Goal: Find specific page/section: Find specific page/section

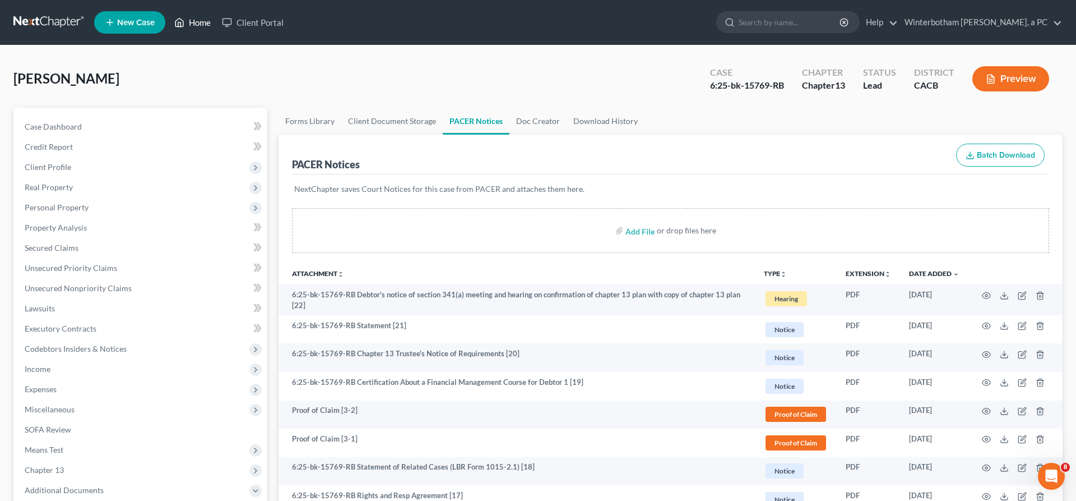
click at [169, 20] on link "Home" at bounding box center [193, 22] width 48 height 20
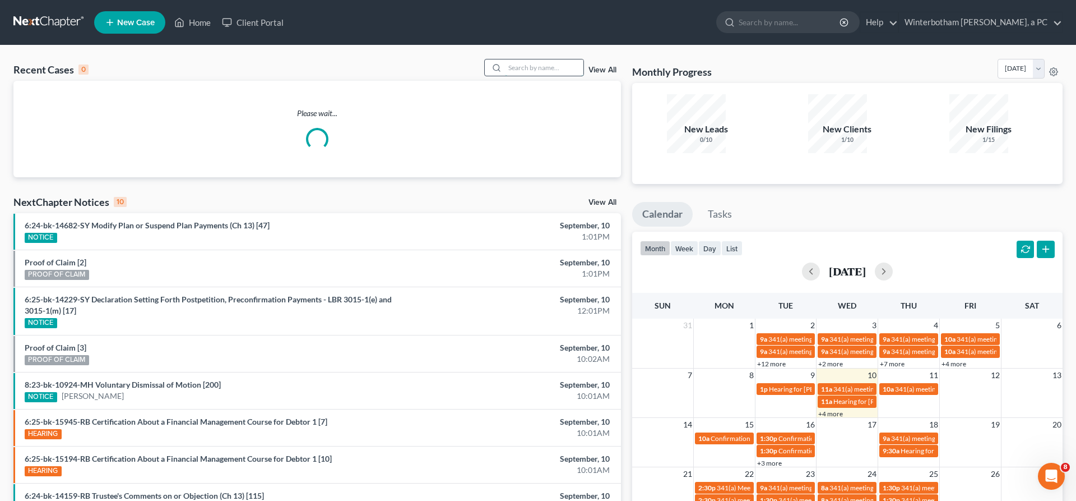
click at [548, 59] on input "search" at bounding box center [544, 67] width 78 height 16
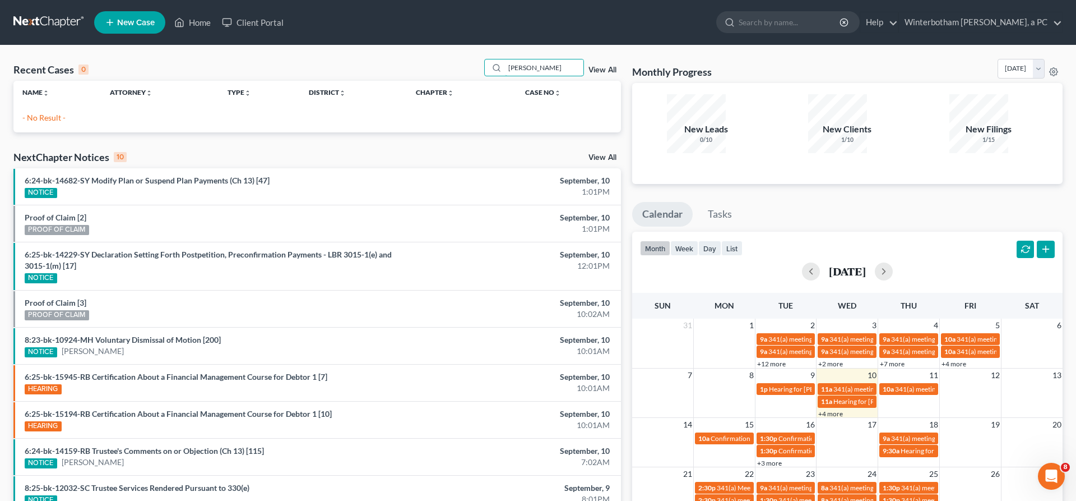
drag, startPoint x: 557, startPoint y: 54, endPoint x: 381, endPoint y: 58, distance: 175.5
click at [505, 59] on input "[PERSON_NAME]" at bounding box center [544, 67] width 78 height 16
type input "conejo"
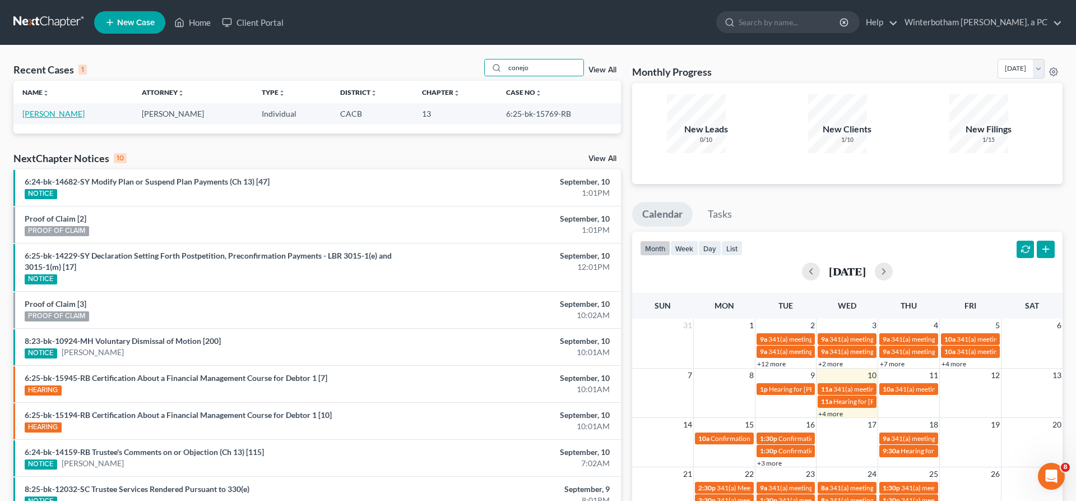
click at [41, 109] on link "[PERSON_NAME]" at bounding box center [53, 114] width 62 height 10
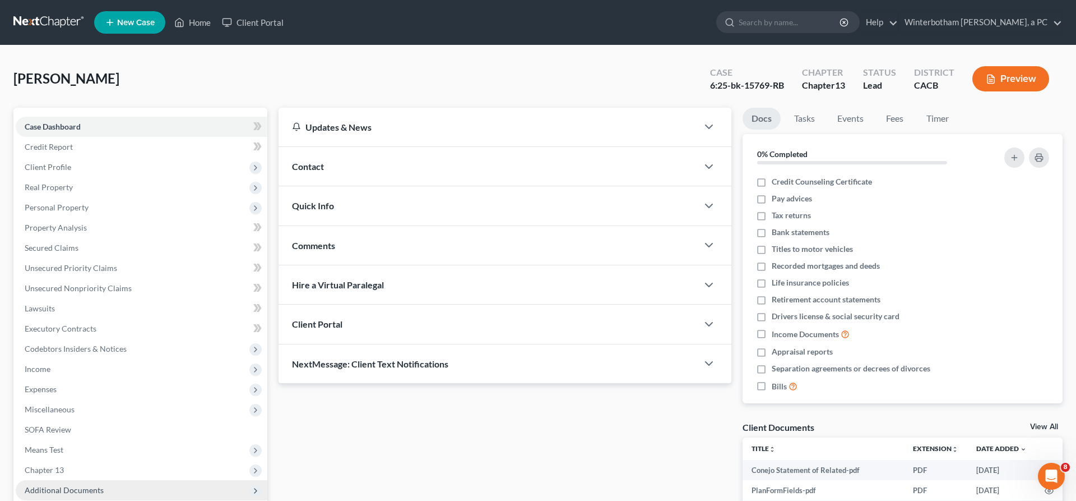
click at [80, 480] on span "Additional Documents" at bounding box center [142, 490] width 252 height 20
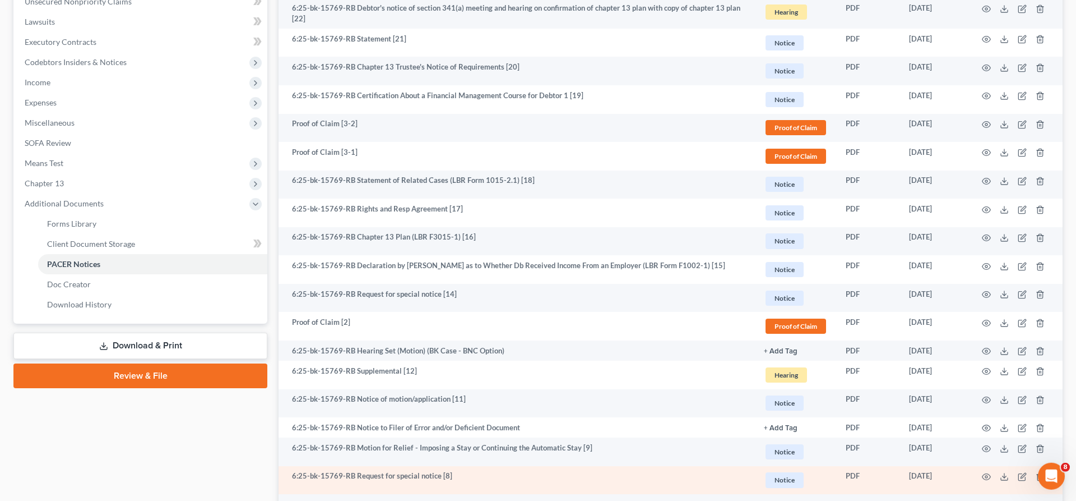
scroll to position [306, 0]
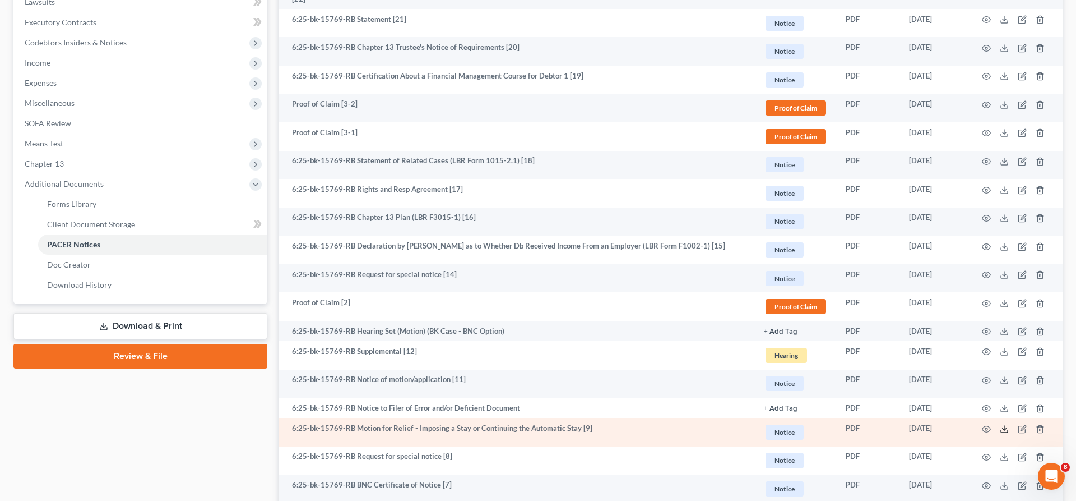
click at [1009, 424] on icon at bounding box center [1004, 428] width 9 height 9
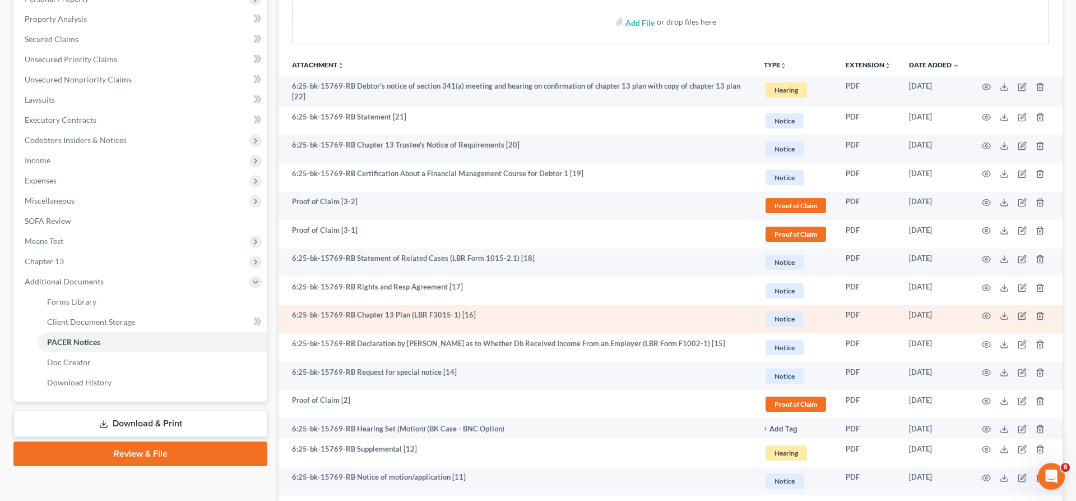
scroll to position [235, 0]
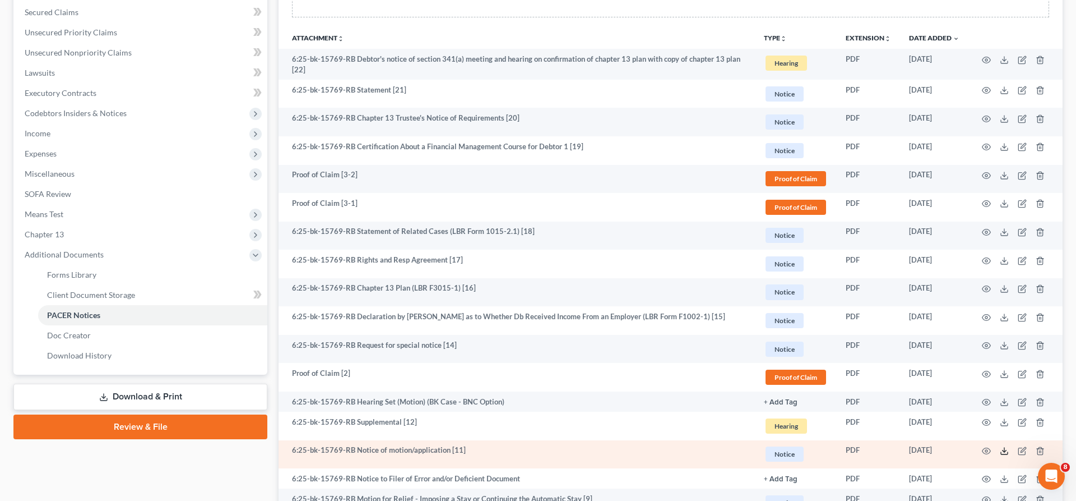
click at [1009, 446] on icon at bounding box center [1004, 450] width 9 height 9
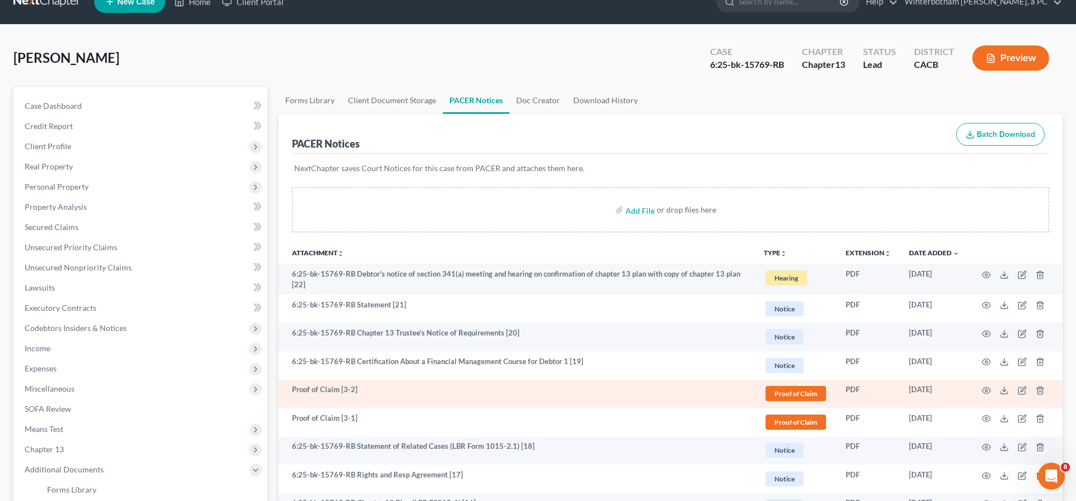
scroll to position [0, 0]
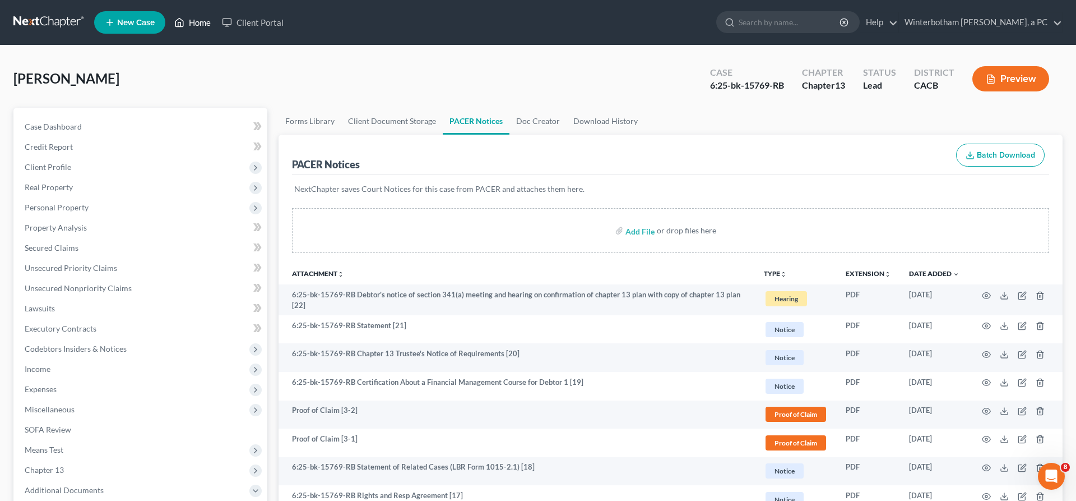
click at [169, 19] on link "Home" at bounding box center [193, 22] width 48 height 20
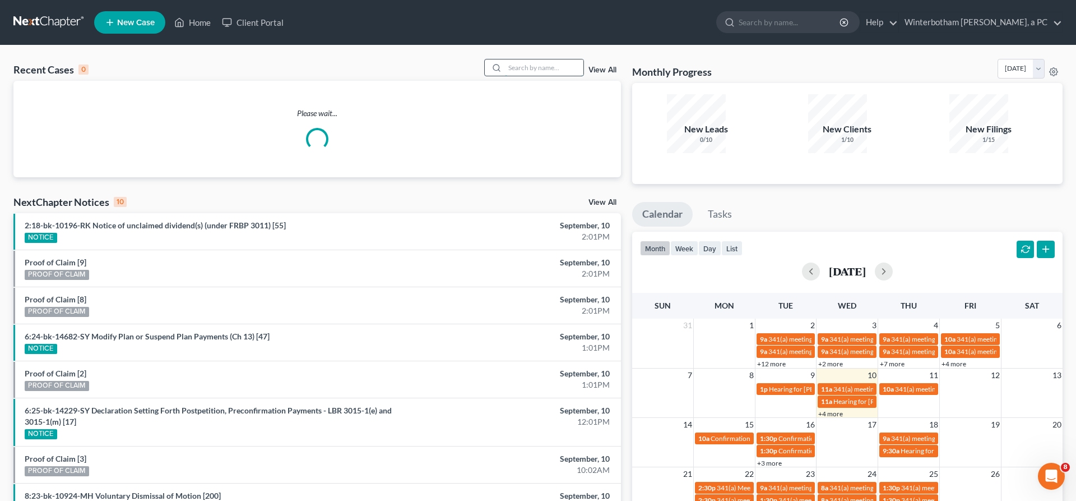
click at [567, 59] on input "search" at bounding box center [544, 67] width 78 height 16
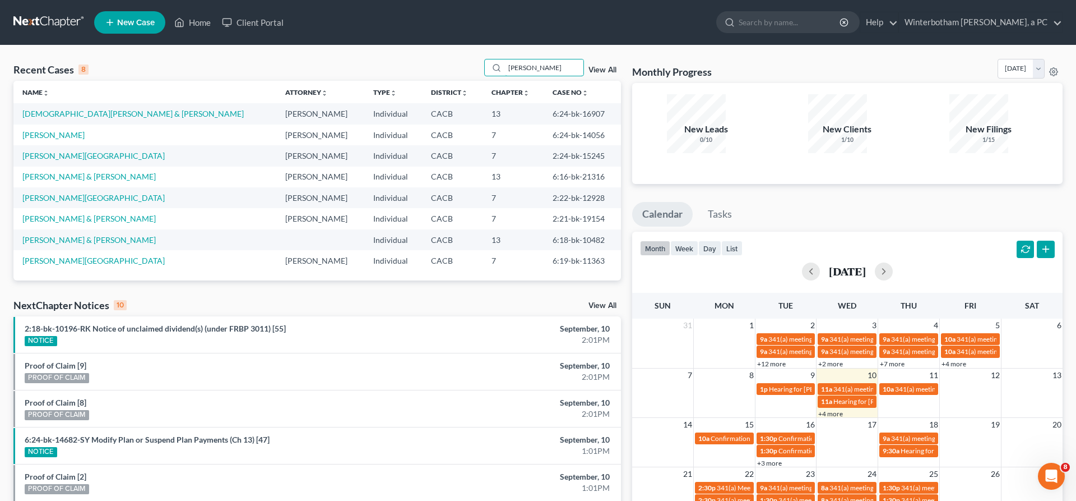
drag, startPoint x: 567, startPoint y: 52, endPoint x: 440, endPoint y: 57, distance: 127.3
click at [505, 59] on input "[PERSON_NAME]" at bounding box center [544, 67] width 78 height 16
click at [564, 59] on input "[PERSON_NAME]" at bounding box center [544, 67] width 78 height 16
drag, startPoint x: 562, startPoint y: 52, endPoint x: 309, endPoint y: 43, distance: 253.5
click at [505, 59] on input "[PERSON_NAME]" at bounding box center [544, 67] width 78 height 16
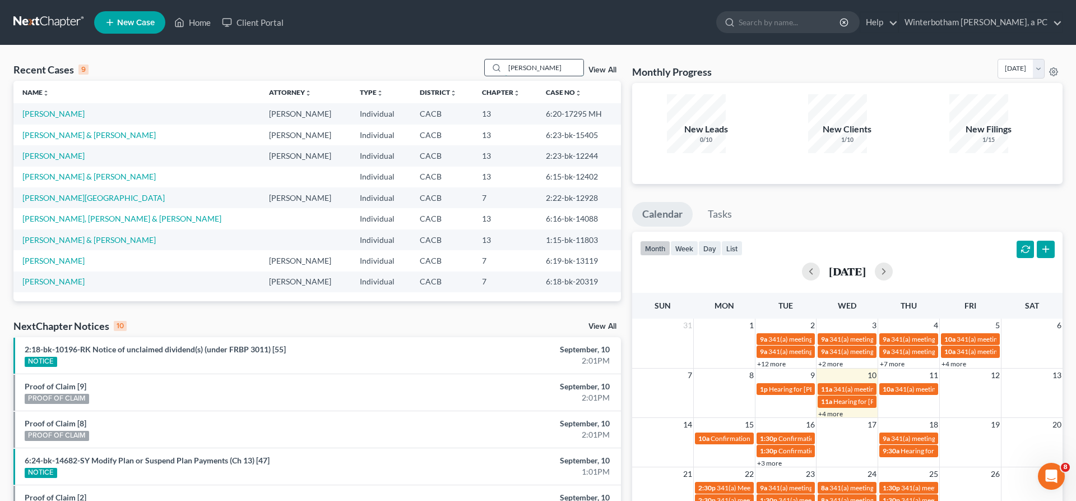
click at [555, 59] on input "[PERSON_NAME]" at bounding box center [544, 67] width 78 height 16
type input "[PERSON_NAME]"
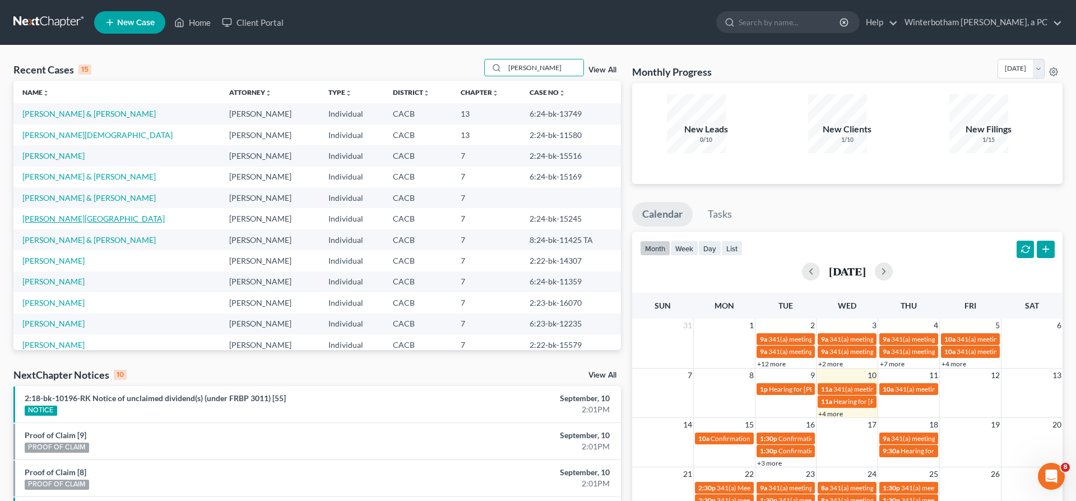
click at [49, 214] on link "[PERSON_NAME][GEOGRAPHIC_DATA]" at bounding box center [93, 219] width 142 height 10
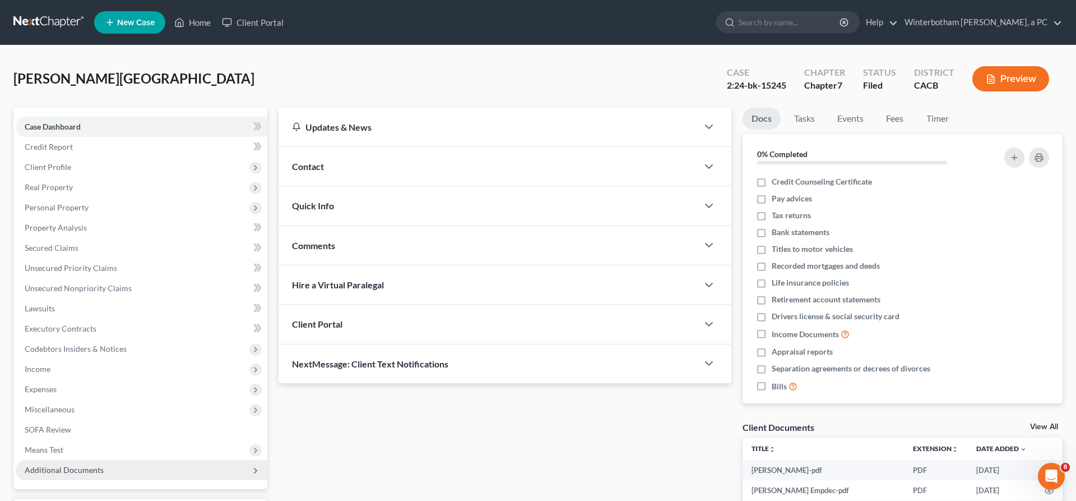
click at [55, 439] on span "Means Test" at bounding box center [142, 449] width 252 height 20
click at [91, 500] on span "Client Document Storage" at bounding box center [91, 510] width 88 height 10
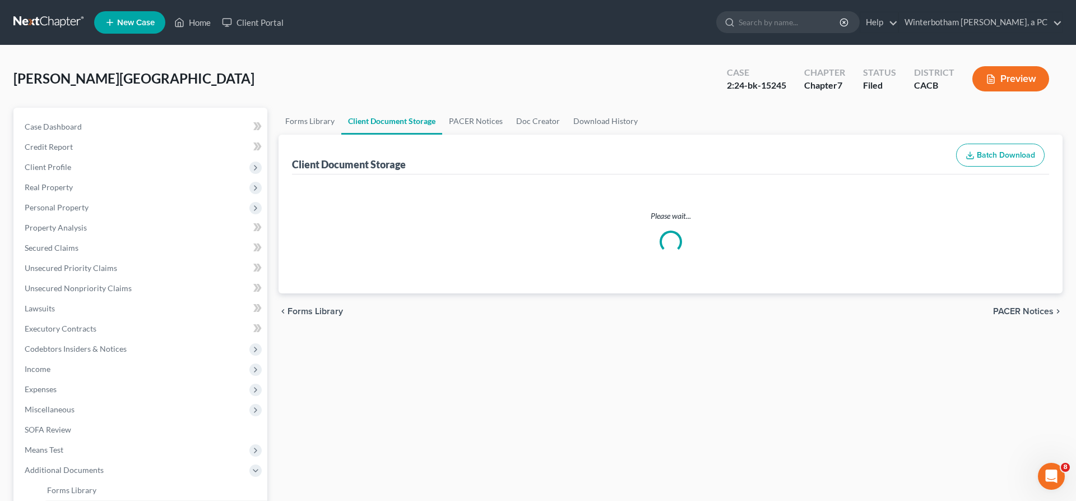
select select "30"
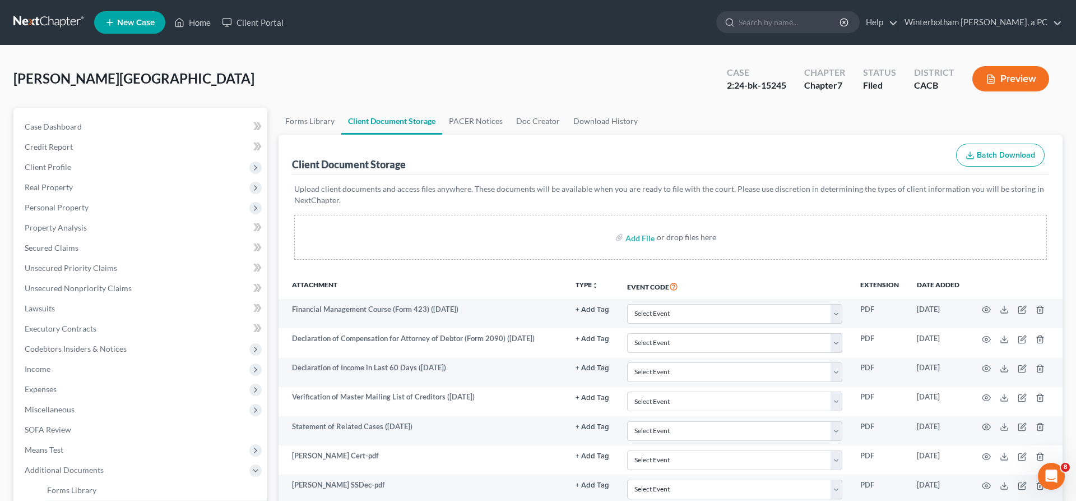
scroll to position [29, 0]
